Goal: Transaction & Acquisition: Purchase product/service

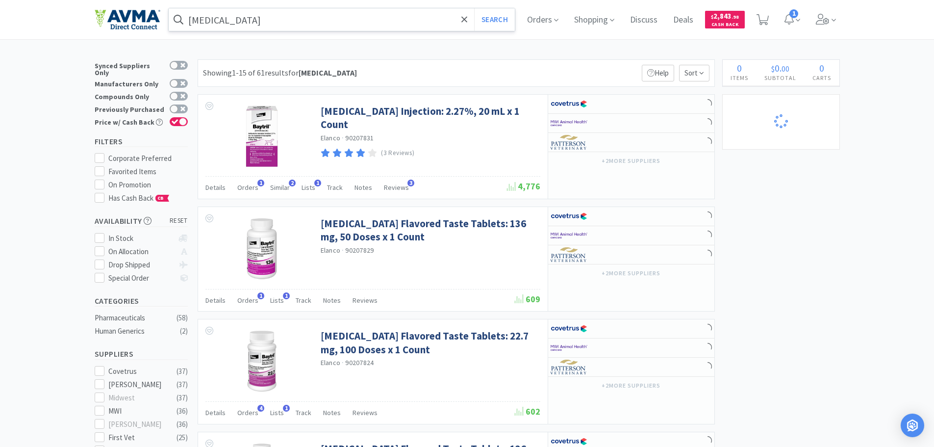
click at [215, 19] on input "[MEDICAL_DATA]" at bounding box center [342, 19] width 347 height 23
select select "10"
select select "2"
select select "1"
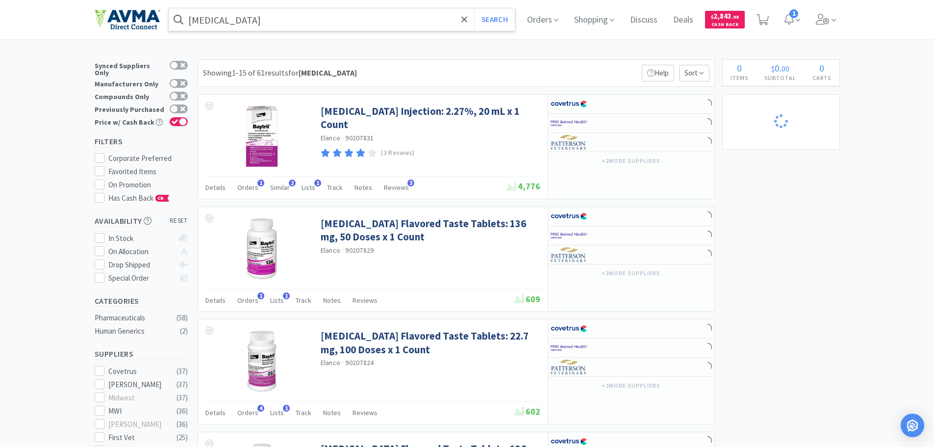
select select "1"
select select "2"
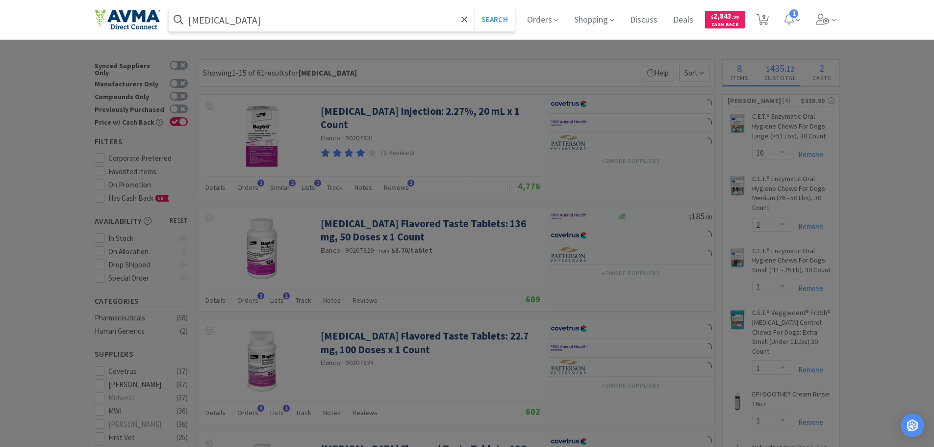
select select "6"
select select "5"
select select "1"
select select "2"
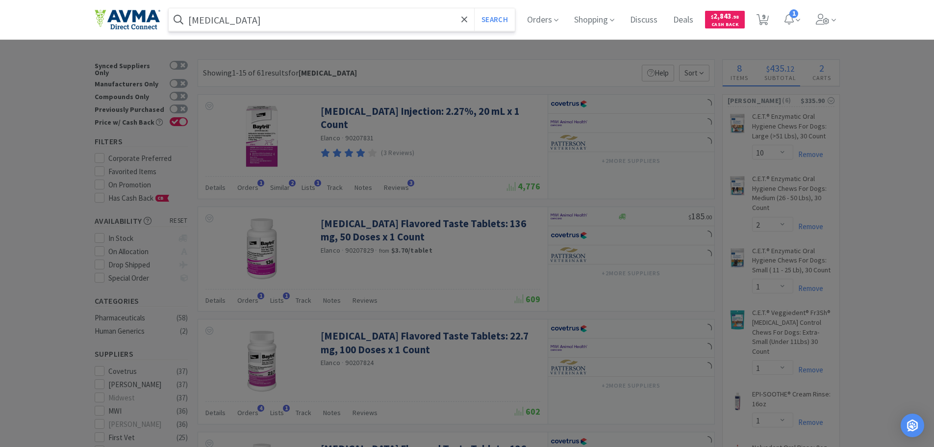
select select "1"
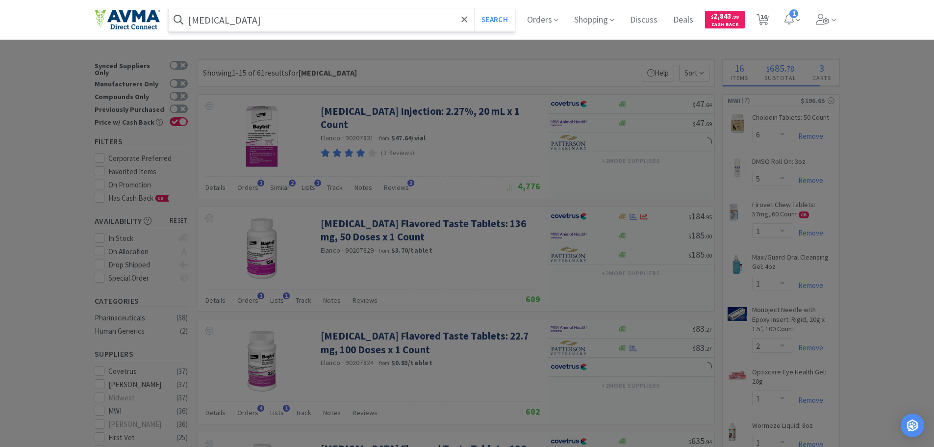
paste input "UM09260"
type input "UM09260"
click at [491, 19] on button "Search" at bounding box center [494, 19] width 41 height 23
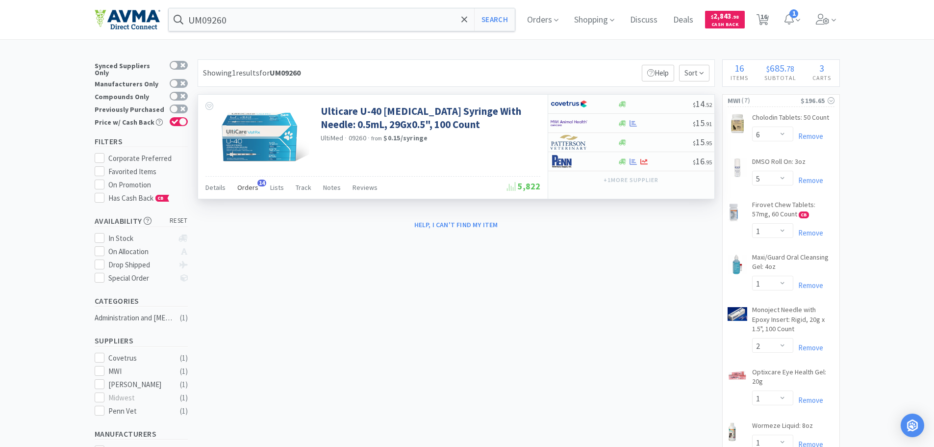
click at [253, 192] on div "Orders 14" at bounding box center [247, 188] width 21 height 19
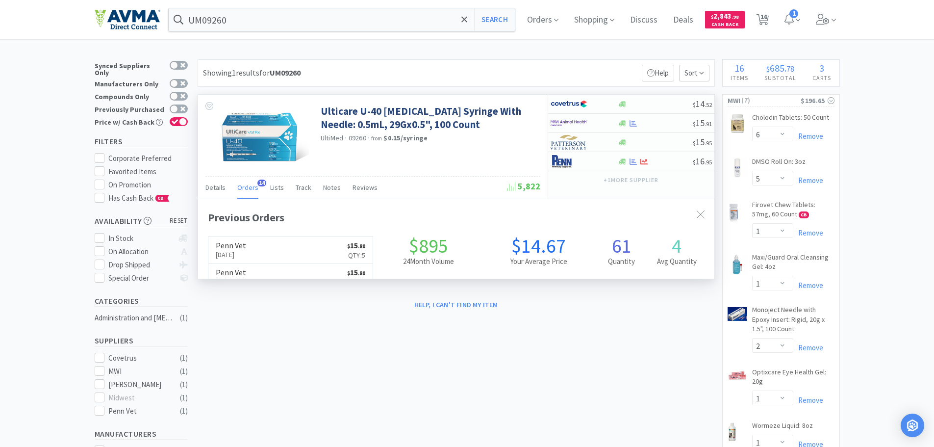
scroll to position [263, 516]
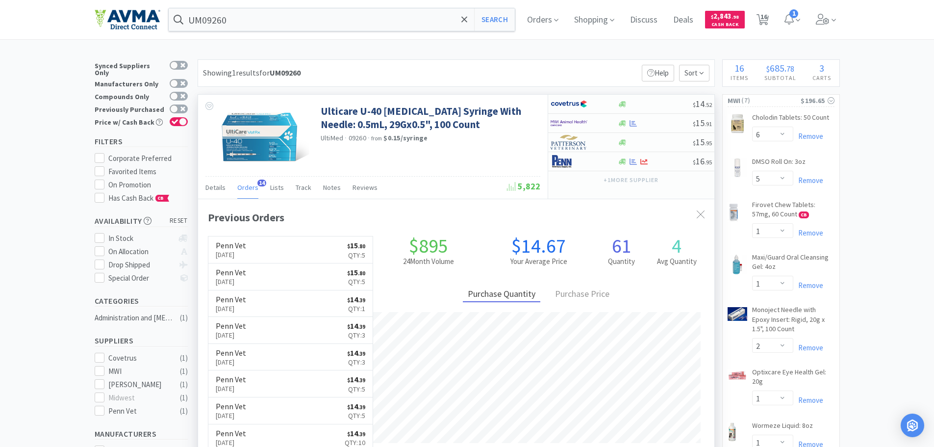
click at [382, 161] on div "Ulticare U-40 [MEDICAL_DATA] Syringe With Needle: 0.5mL, 29Gx0.5", 100 Count [P…" at bounding box center [373, 135] width 350 height 81
select select "2"
select select "6"
select select "5"
select select "1"
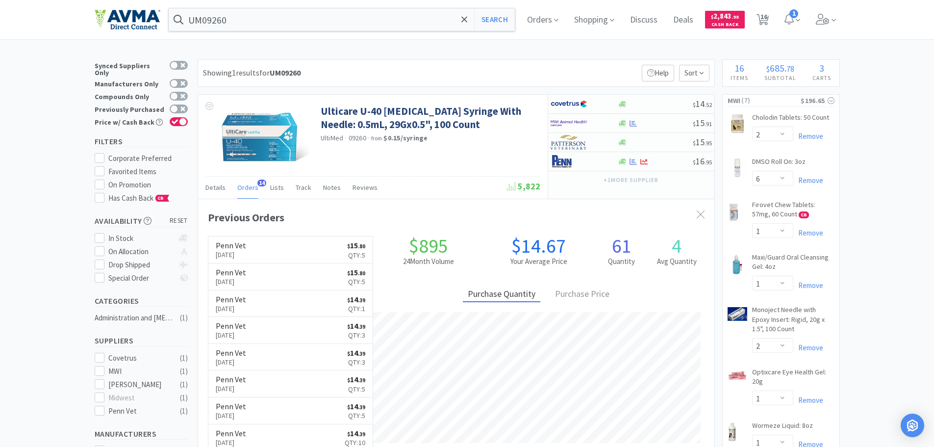
select select "2"
select select "1"
